Goal: Task Accomplishment & Management: Manage account settings

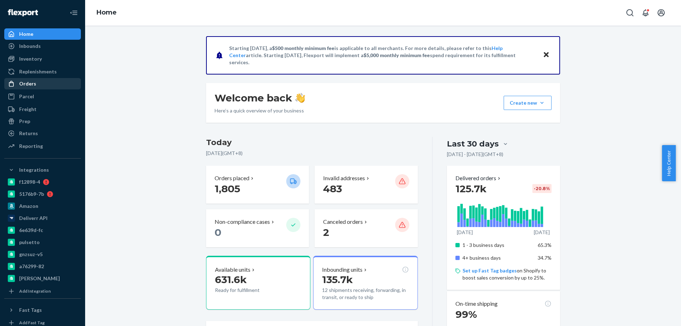
click at [41, 86] on div "Orders" at bounding box center [42, 84] width 75 height 10
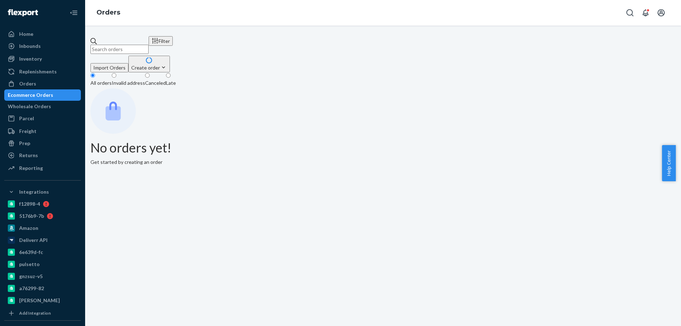
click at [141, 45] on input "text" at bounding box center [119, 49] width 58 height 9
paste input "4055647"
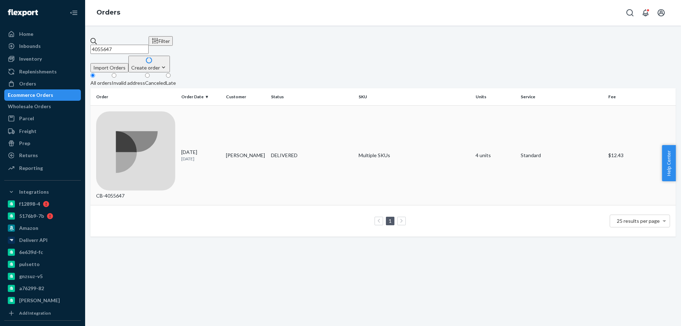
type input "4055647"
click at [220, 149] on div "[DATE] [DATE]" at bounding box center [200, 155] width 39 height 13
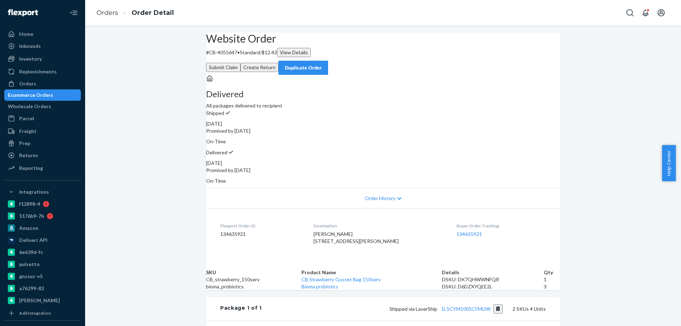
click at [279, 63] on button "Create Return" at bounding box center [260, 67] width 38 height 9
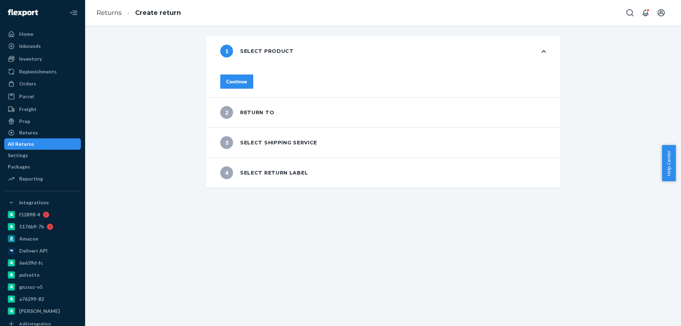
click at [247, 81] on div "Continue" at bounding box center [236, 81] width 21 height 7
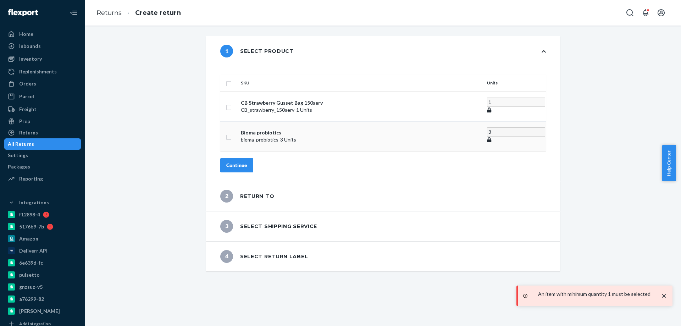
click at [232, 133] on input "checkbox" at bounding box center [229, 136] width 6 height 7
checkbox input "true"
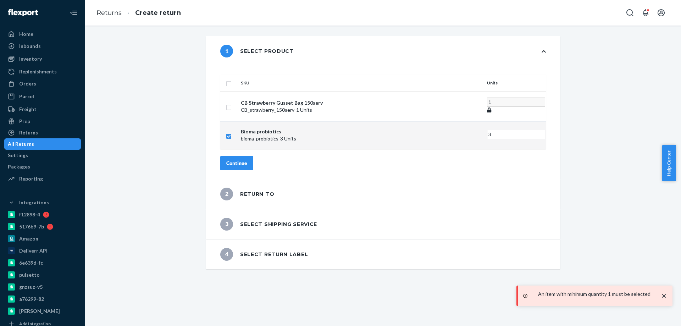
click at [247, 160] on div "Continue" at bounding box center [236, 163] width 21 height 7
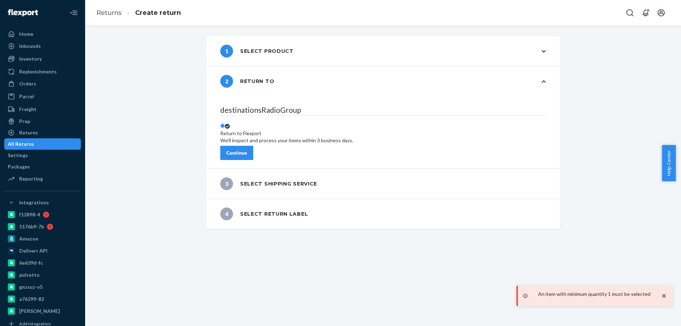
click at [247, 152] on div "Continue" at bounding box center [236, 152] width 21 height 7
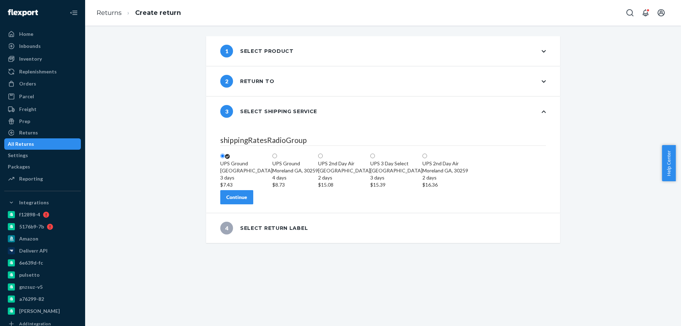
click at [253, 204] on button "Continue" at bounding box center [236, 197] width 33 height 14
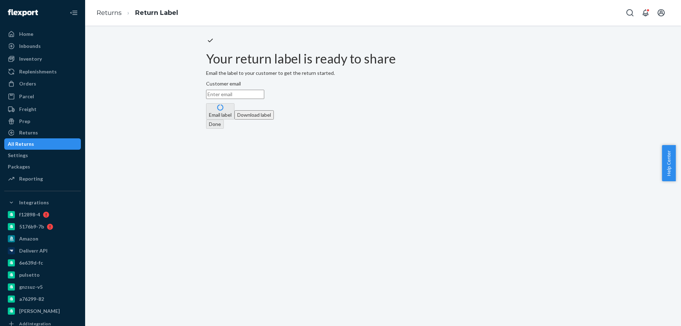
click at [361, 120] on div "Customer email Email label Download label" at bounding box center [383, 99] width 354 height 39
click at [274, 120] on button "Download label" at bounding box center [254, 114] width 39 height 9
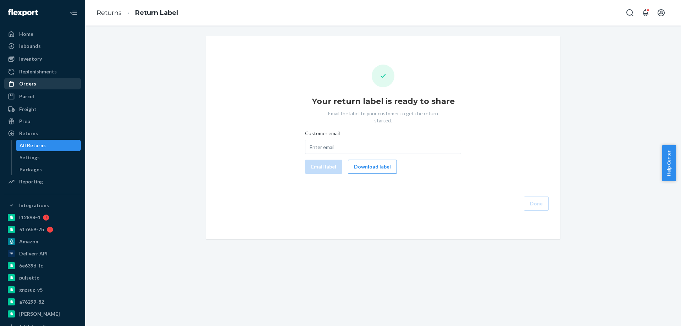
click at [45, 85] on div "Orders" at bounding box center [42, 84] width 75 height 10
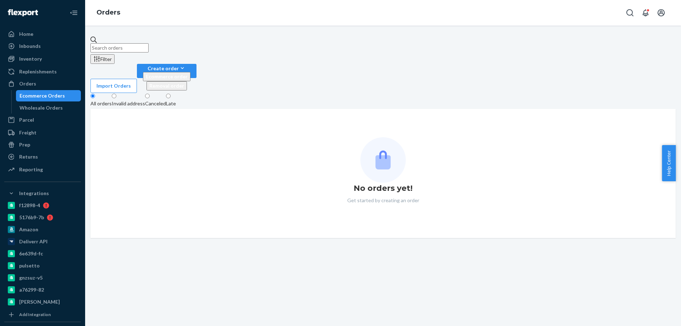
click at [149, 43] on input "text" at bounding box center [119, 47] width 58 height 9
paste input "3996122"
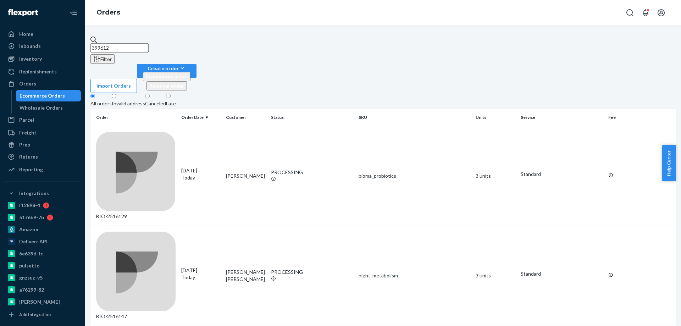
type input "3996122"
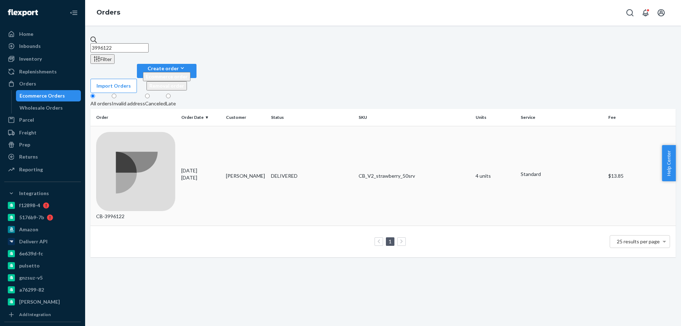
click at [250, 126] on td "Aaron Wellington" at bounding box center [245, 176] width 45 height 100
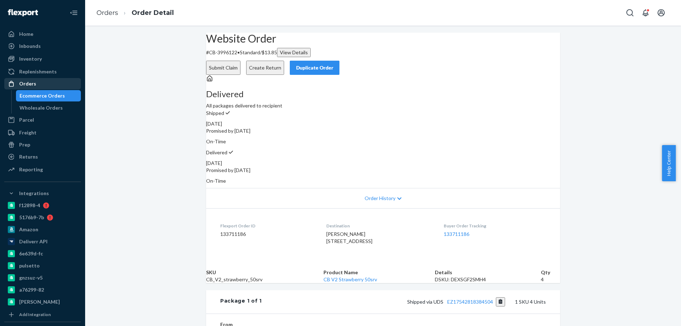
click at [46, 89] on link "Orders" at bounding box center [42, 83] width 77 height 11
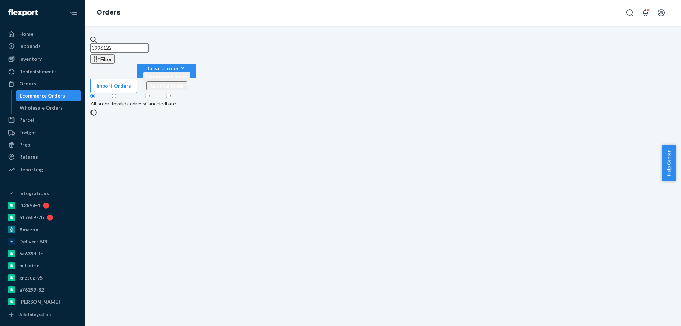
click at [45, 94] on div "Ecommerce Orders" at bounding box center [42, 95] width 45 height 7
drag, startPoint x: 138, startPoint y: 38, endPoint x: 23, endPoint y: 30, distance: 115.2
click at [35, 32] on div "Home Inbounds Shipping Plans Problems Inventory Products Branded Packaging Repl…" at bounding box center [340, 163] width 681 height 326
paste input "4075920"
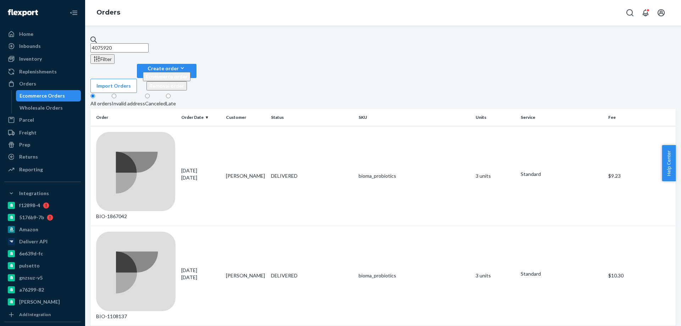
click at [52, 95] on div "Ecommerce Orders" at bounding box center [42, 95] width 45 height 7
drag, startPoint x: 151, startPoint y: 44, endPoint x: 16, endPoint y: 39, distance: 135.7
click at [36, 43] on div "Home Inbounds Shipping Plans Problems Inventory Products Branded Packaging Repl…" at bounding box center [340, 163] width 681 height 326
paste input "Margaret Turner"
type input "Margaret Turner"
